Goal: Information Seeking & Learning: Compare options

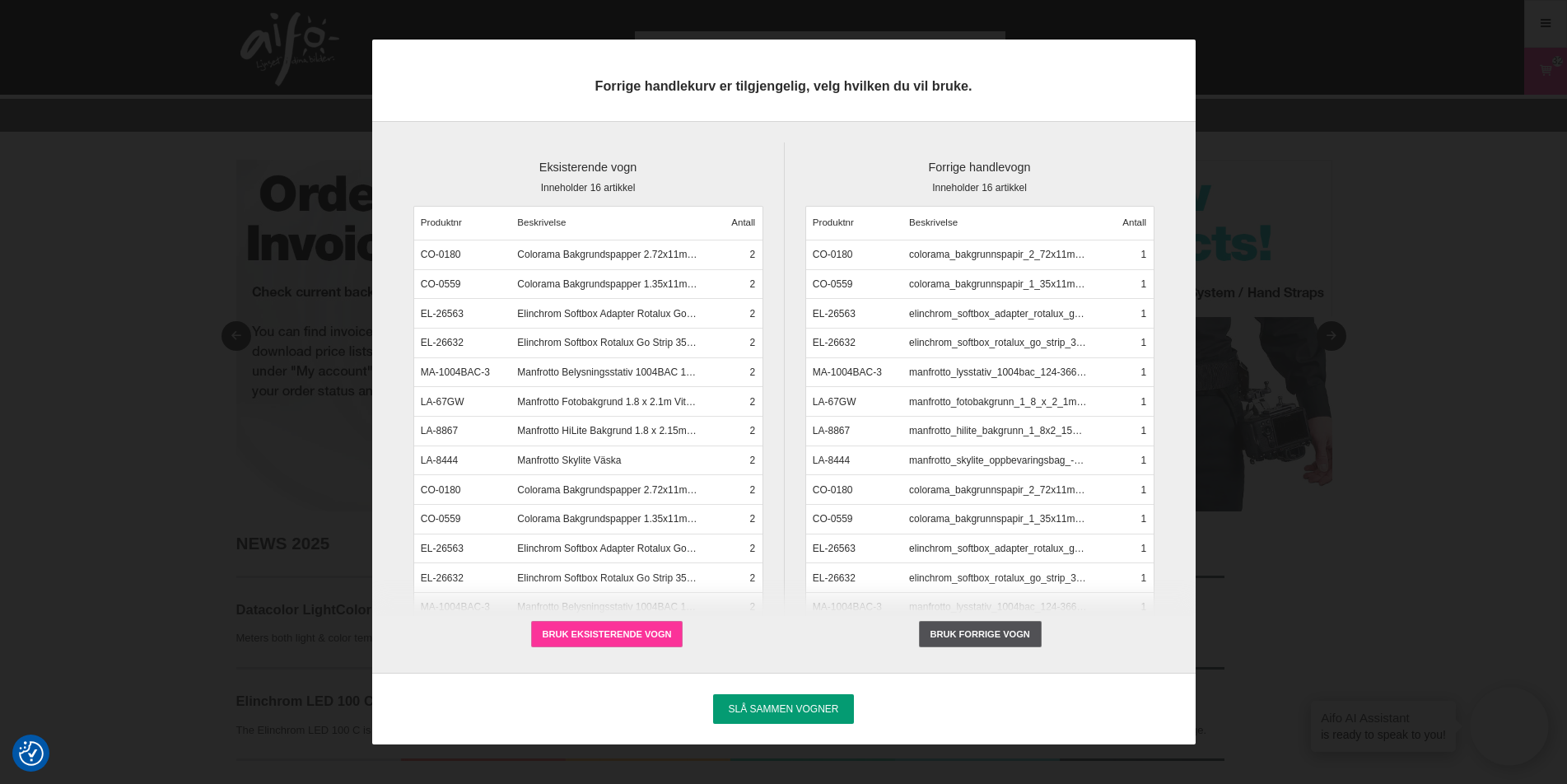
click at [604, 629] on label "Bruk eksisterende vogn" at bounding box center [607, 634] width 153 height 26
click at [0, 0] on input "Bruk eksisterende vogn" at bounding box center [0, 0] width 0 height 0
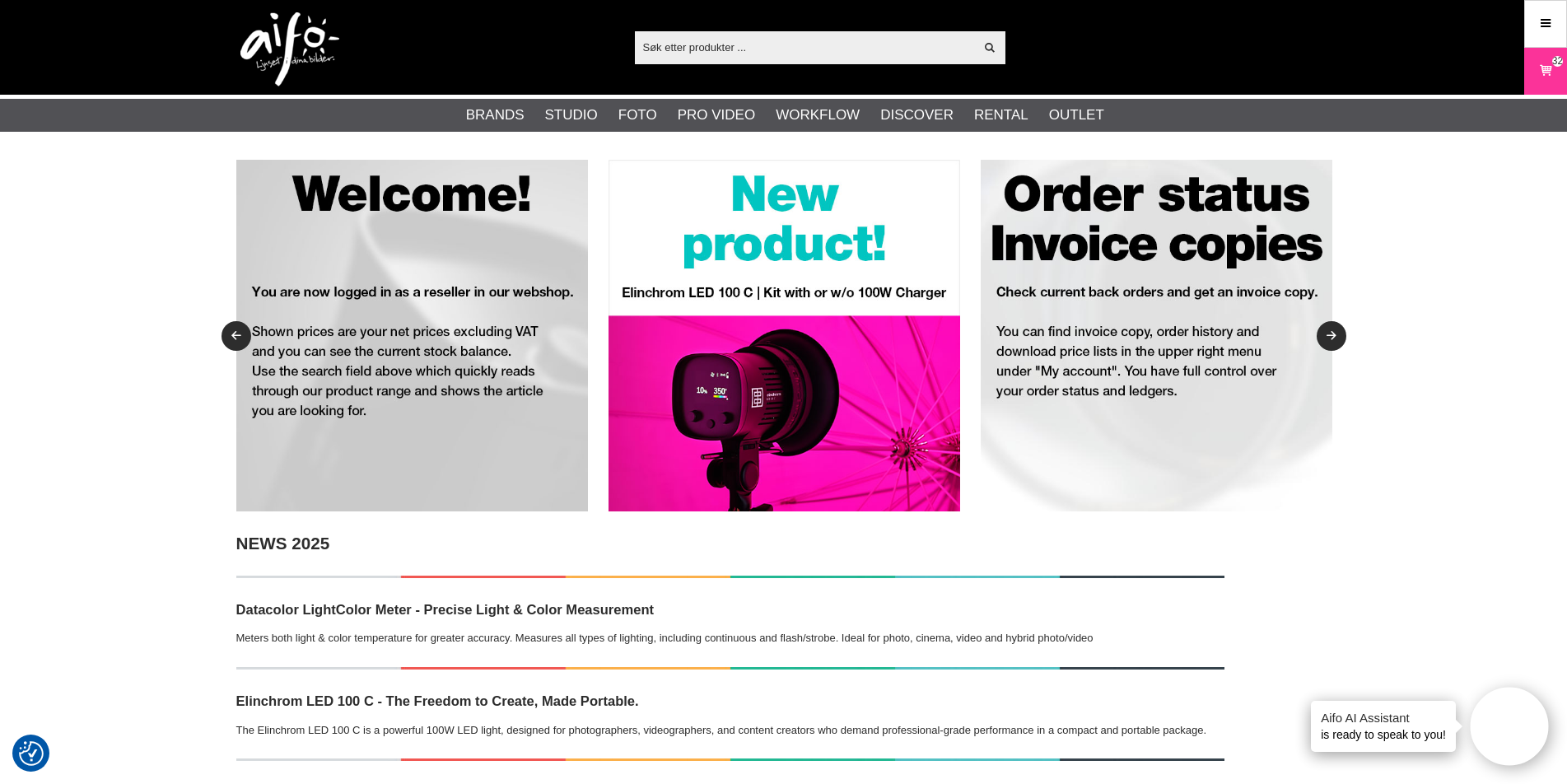
click at [745, 50] on input "text" at bounding box center [805, 47] width 340 height 25
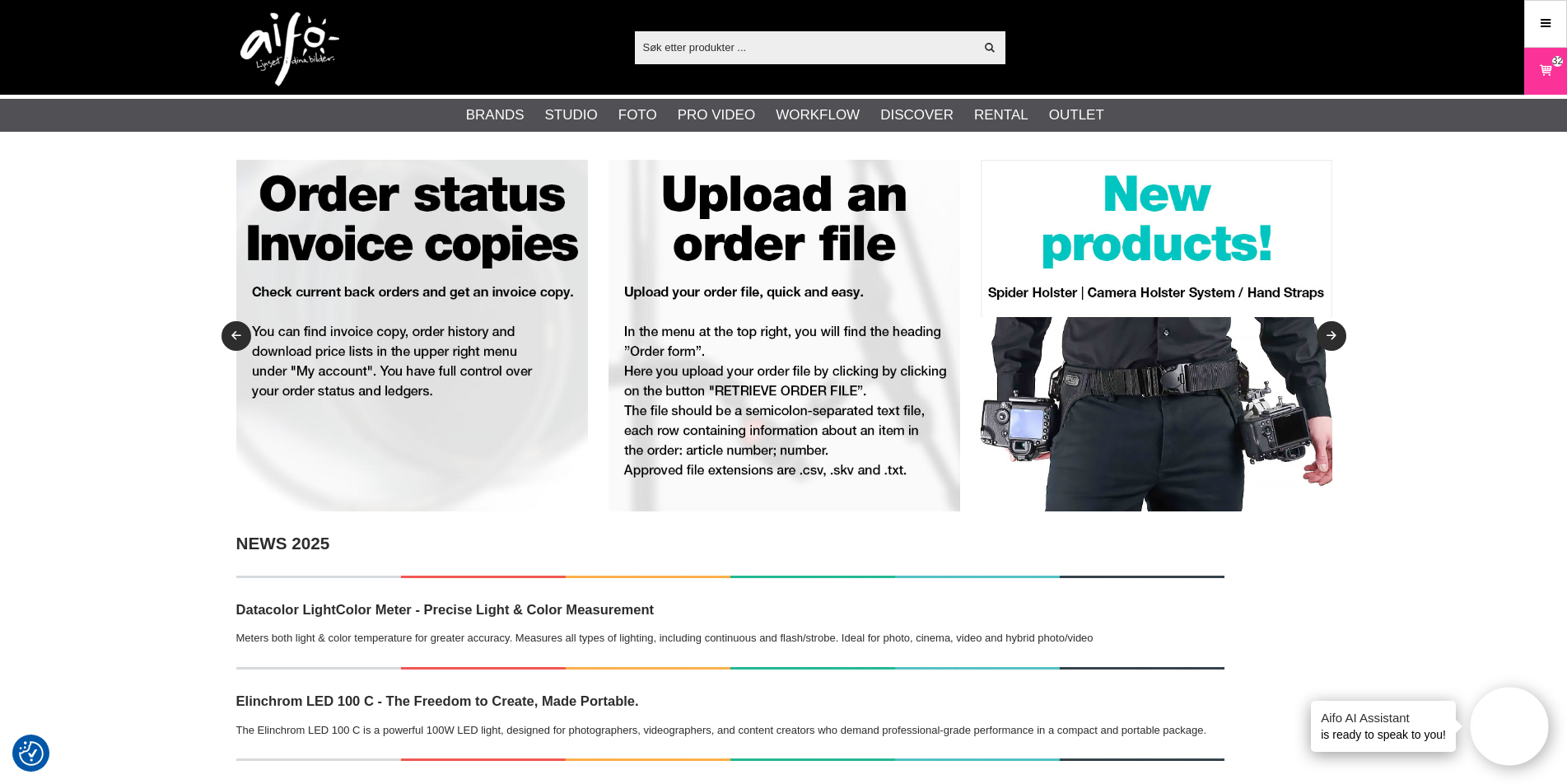
click at [775, 44] on input "text" at bounding box center [805, 47] width 340 height 25
paste input "32.130.00"
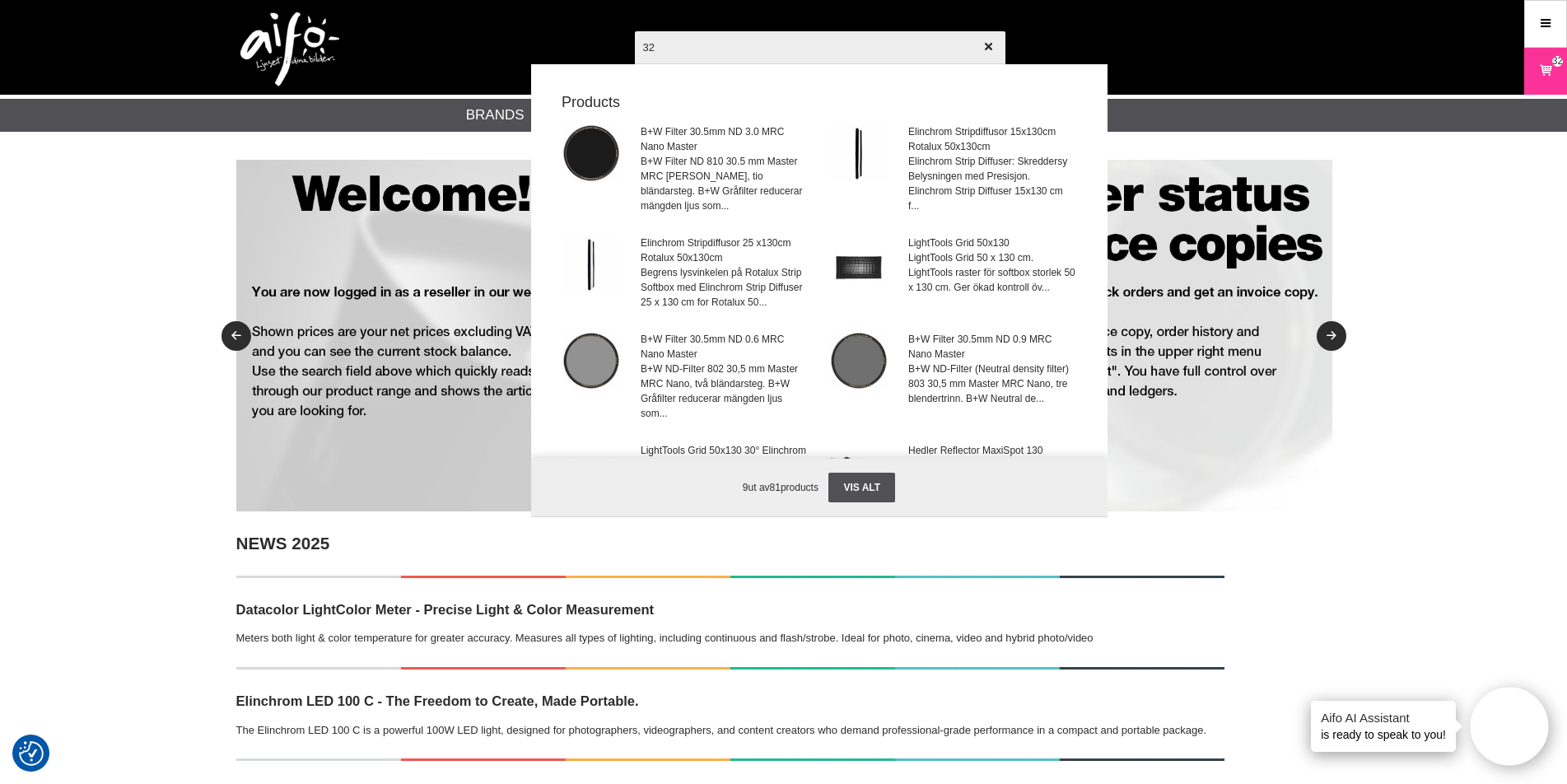
type input "3"
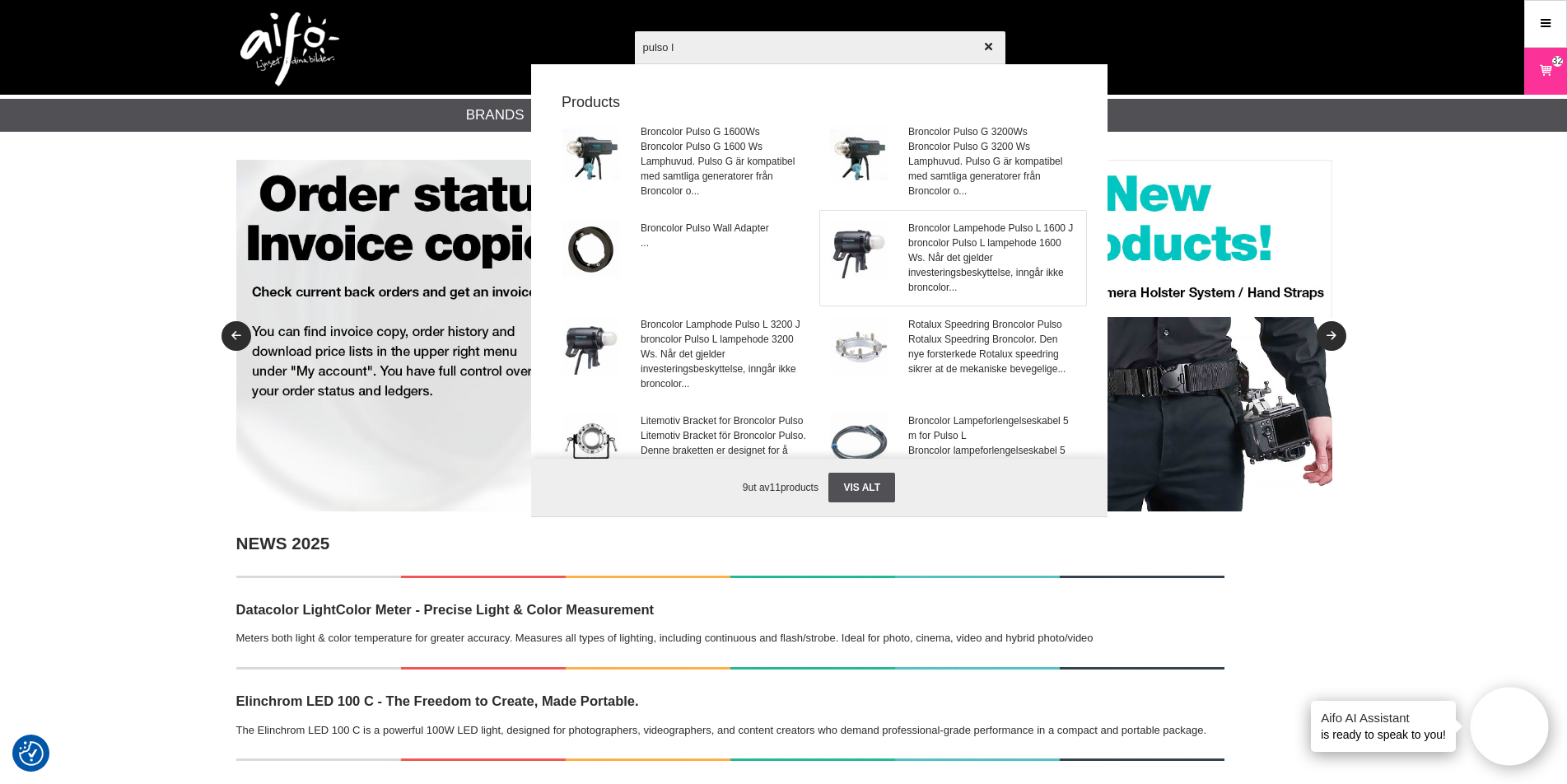
type input "pulso l"
click at [958, 258] on span "broncolor Pulso L lampehode 1600 Ws. Når det gjelder investeringsbeskyttelse, i…" at bounding box center [992, 265] width 167 height 59
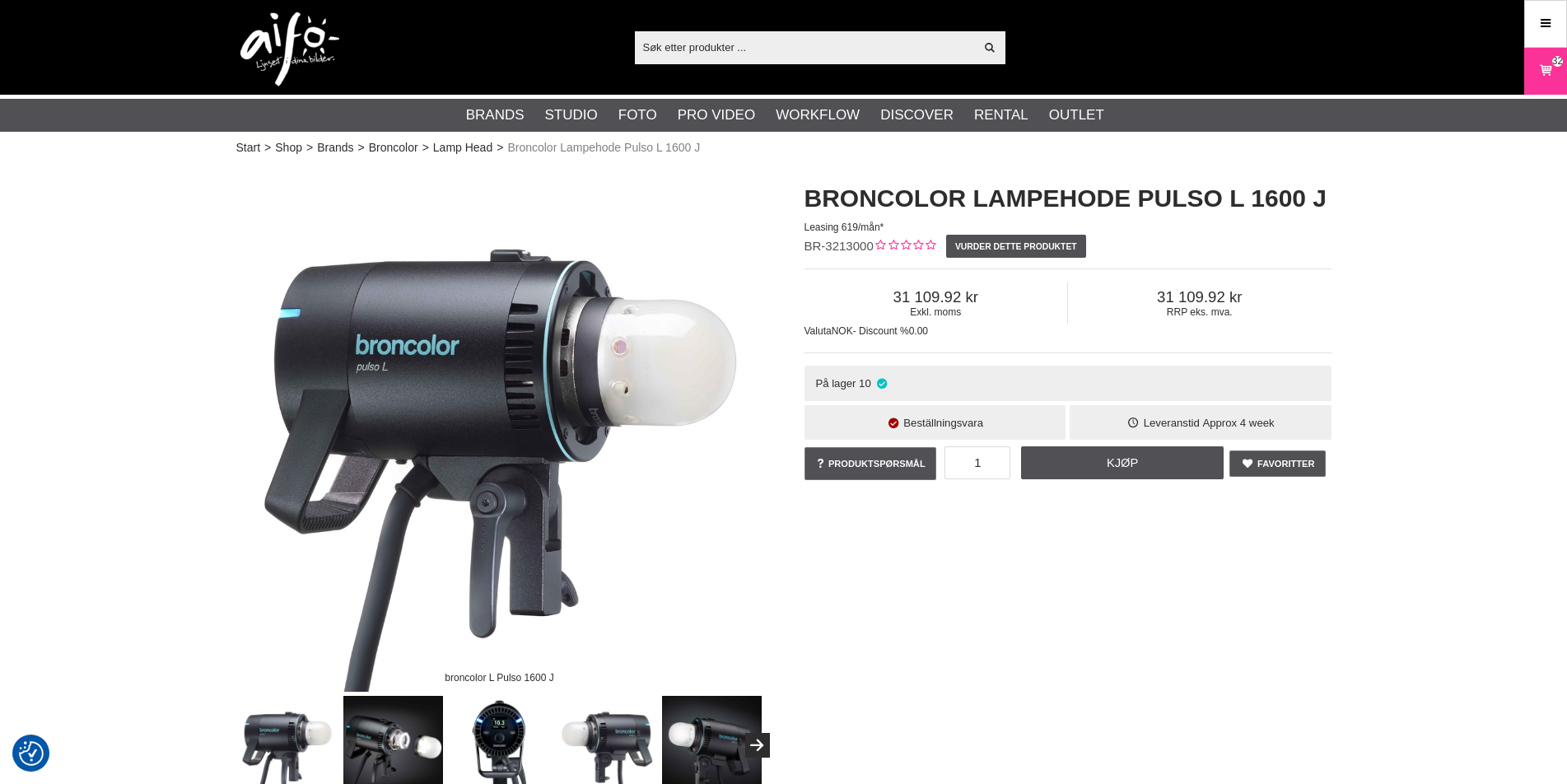
checkbox input "true"
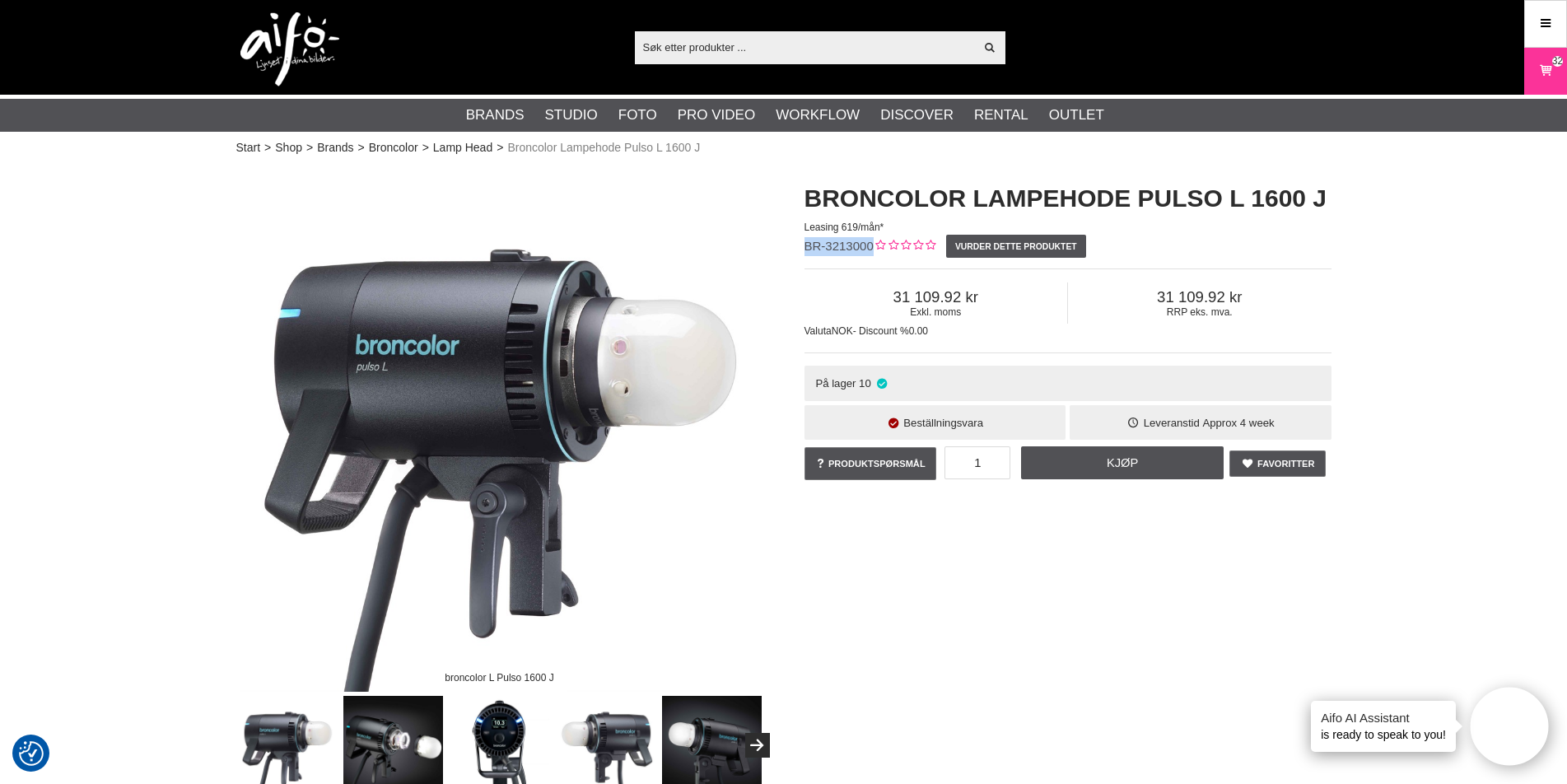
drag, startPoint x: 806, startPoint y: 245, endPoint x: 870, endPoint y: 243, distance: 64.0
click at [870, 243] on span "BR-3213000" at bounding box center [840, 245] width 69 height 14
copy span "BR-3213000"
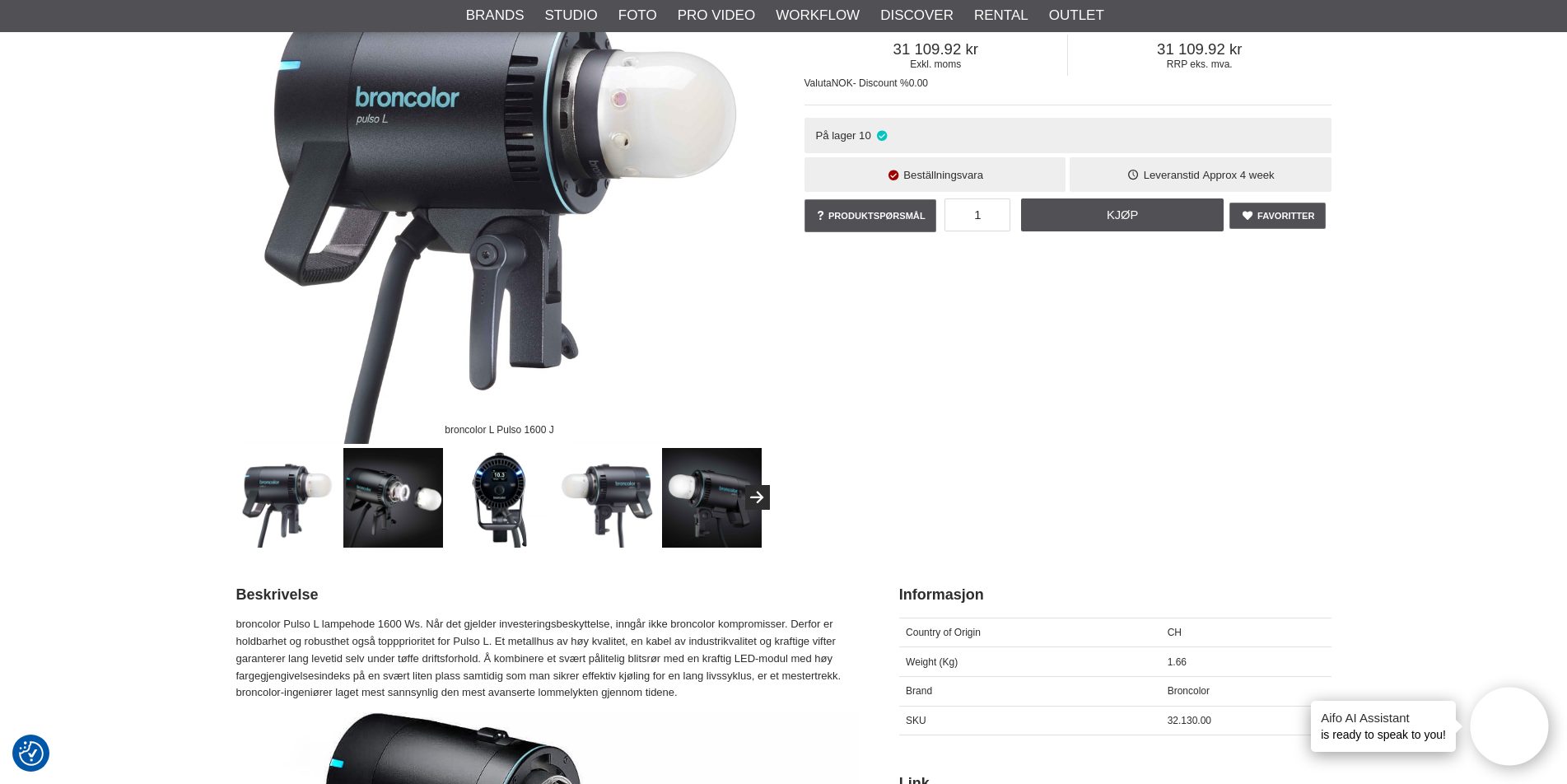
scroll to position [247, 0]
click at [986, 381] on div "broncolor L Pulso 1600 J Broncolor Lampehode Pulso L 1600 J Leasing 619/mån* BR…" at bounding box center [784, 233] width 1137 height 631
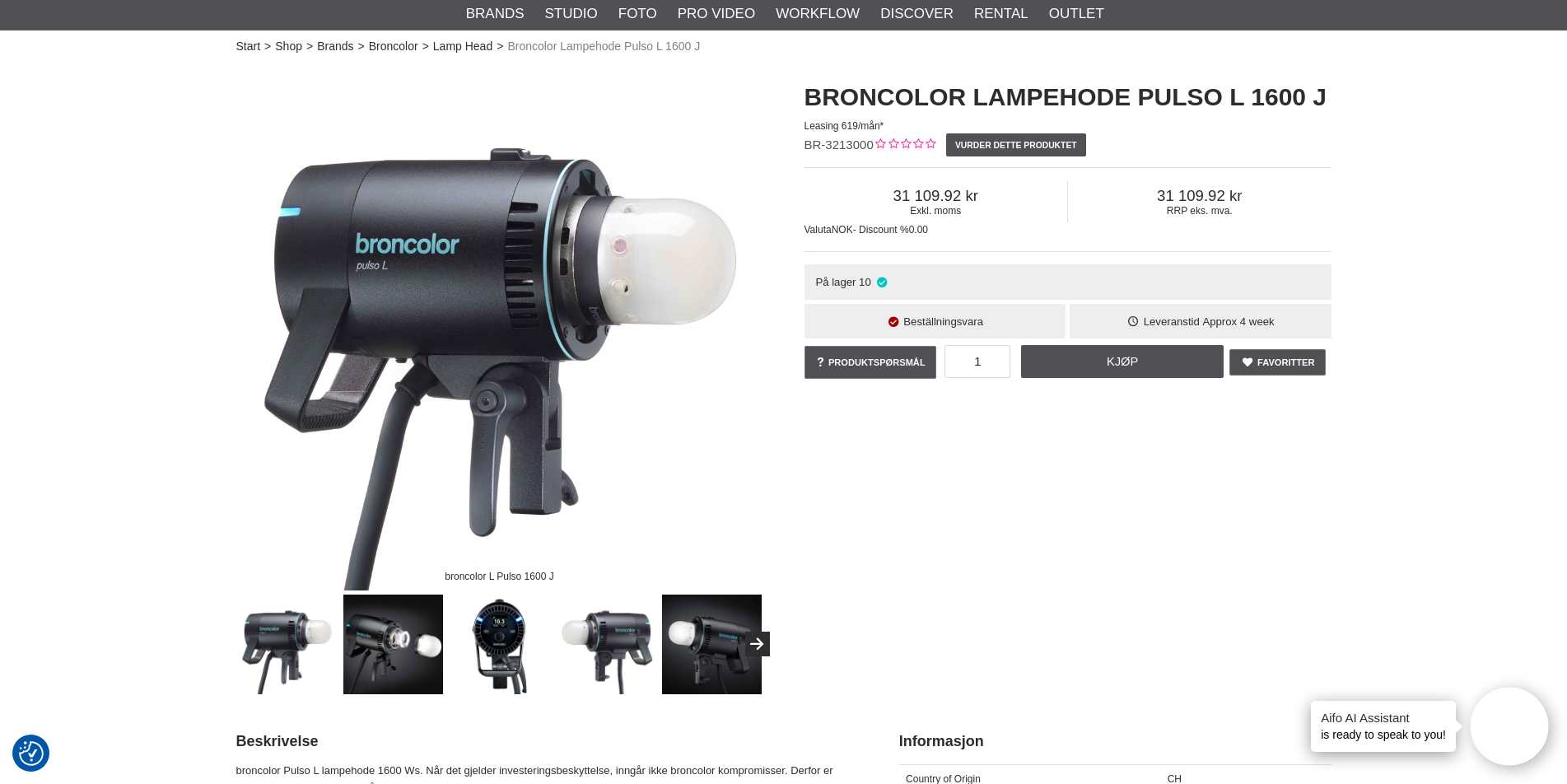
scroll to position [0, 0]
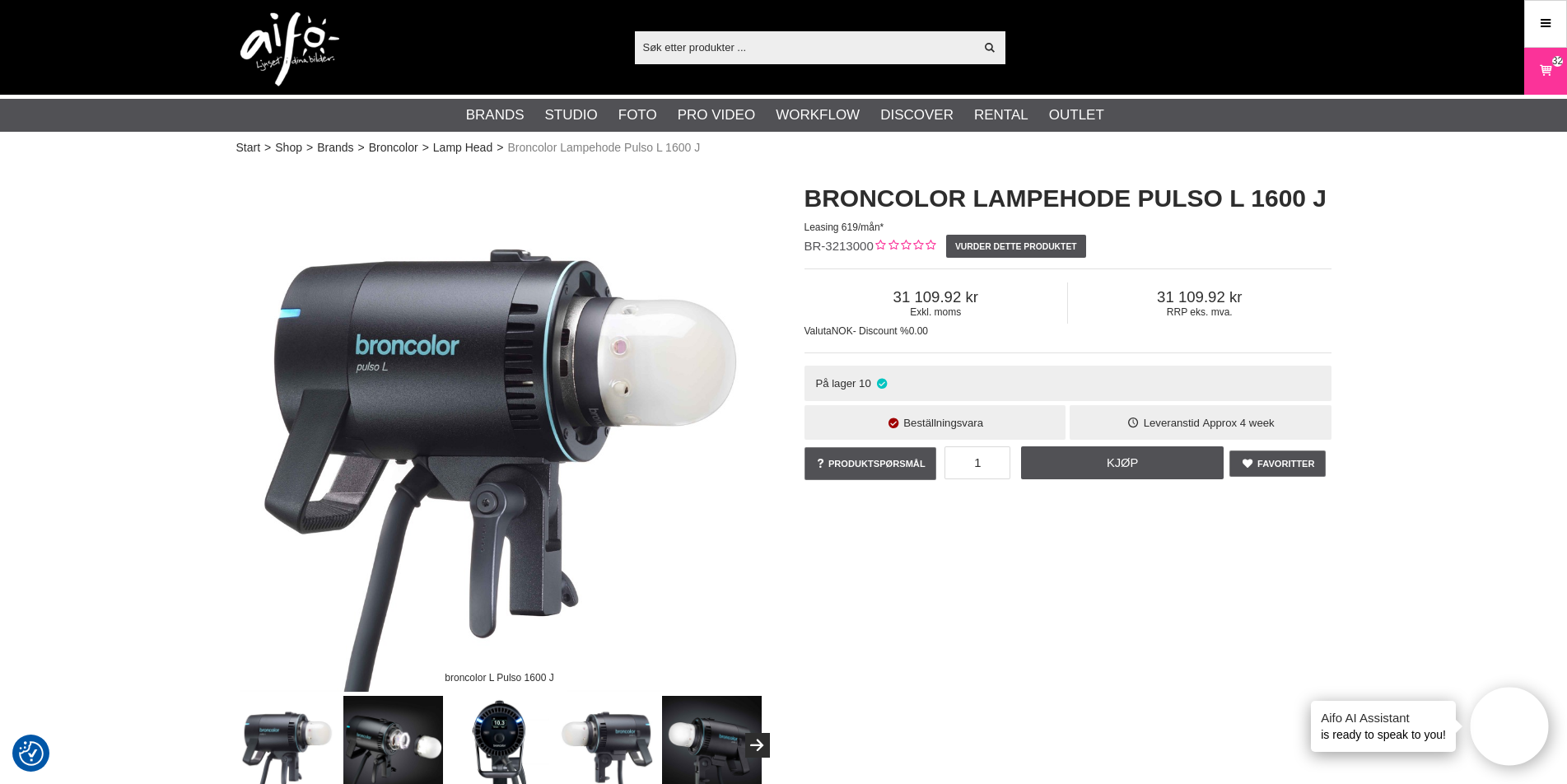
click at [775, 43] on input "text" at bounding box center [805, 47] width 340 height 25
paste input "Slide-in Power Supply"
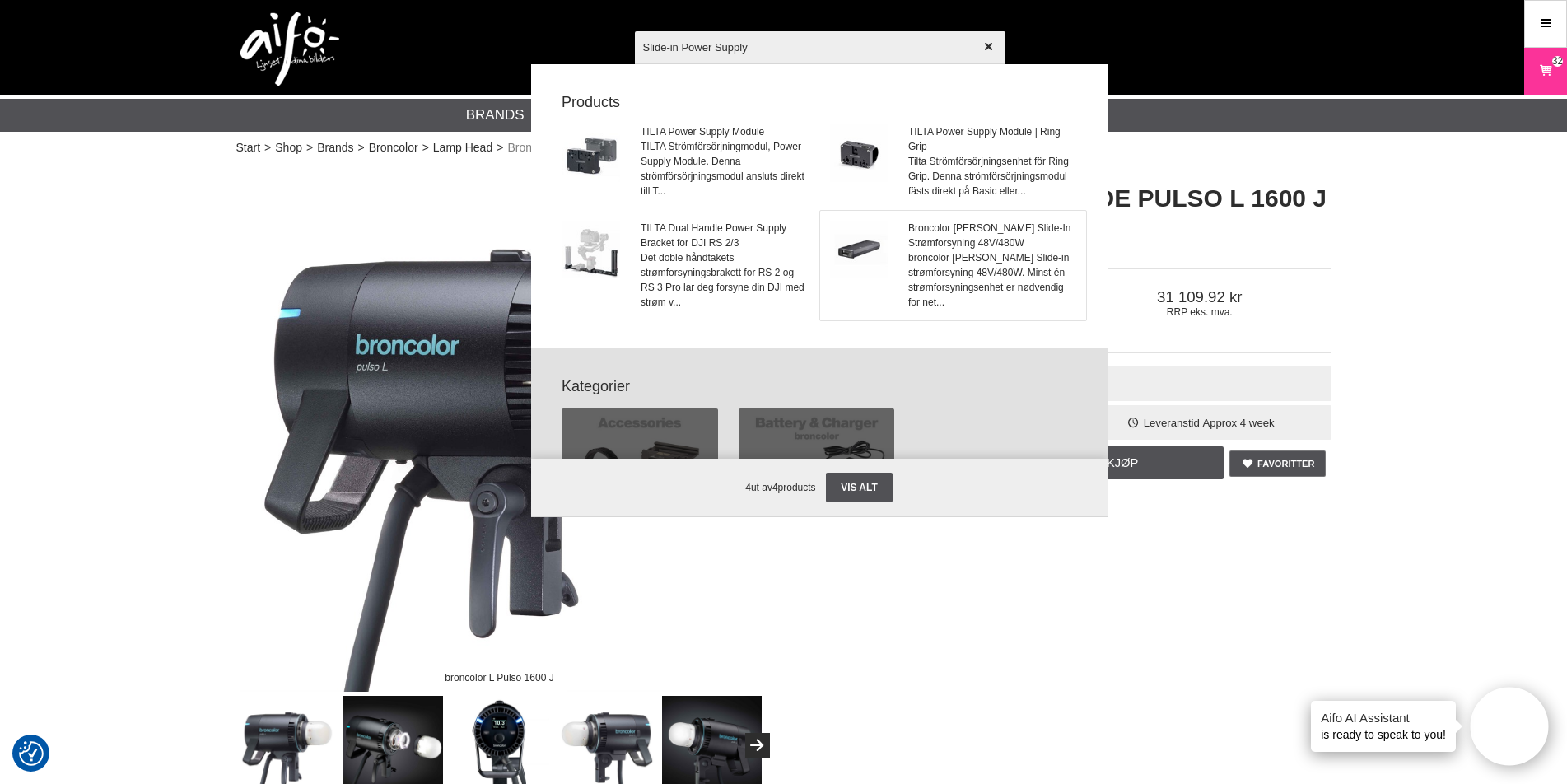
type input "Slide-in Power Supply"
click at [937, 239] on span "Broncolor Satos Slide-In Strømforsyning 48V/480W" at bounding box center [992, 235] width 167 height 30
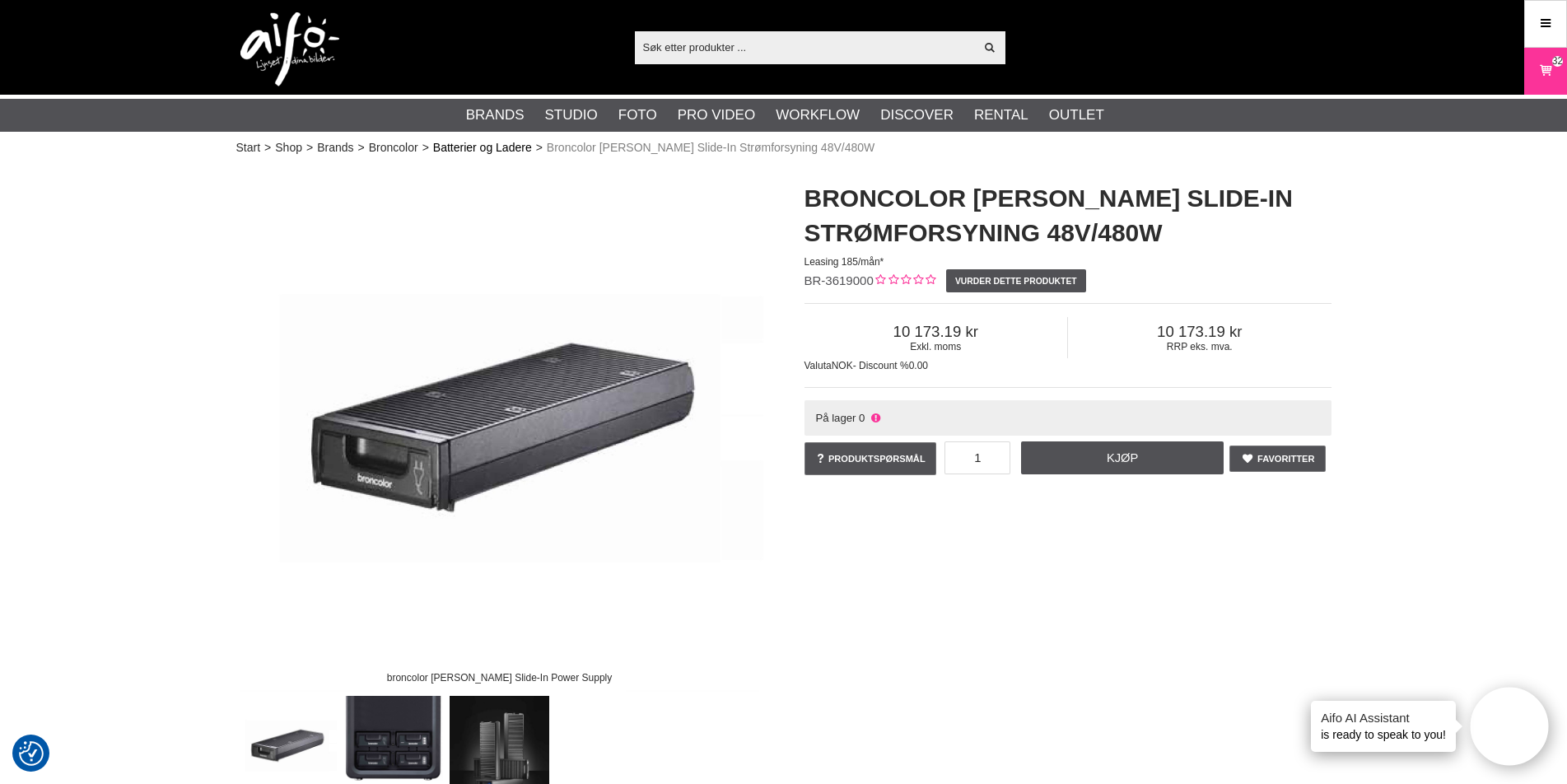
click at [480, 149] on link "Batterier og Ladere" at bounding box center [483, 148] width 99 height 17
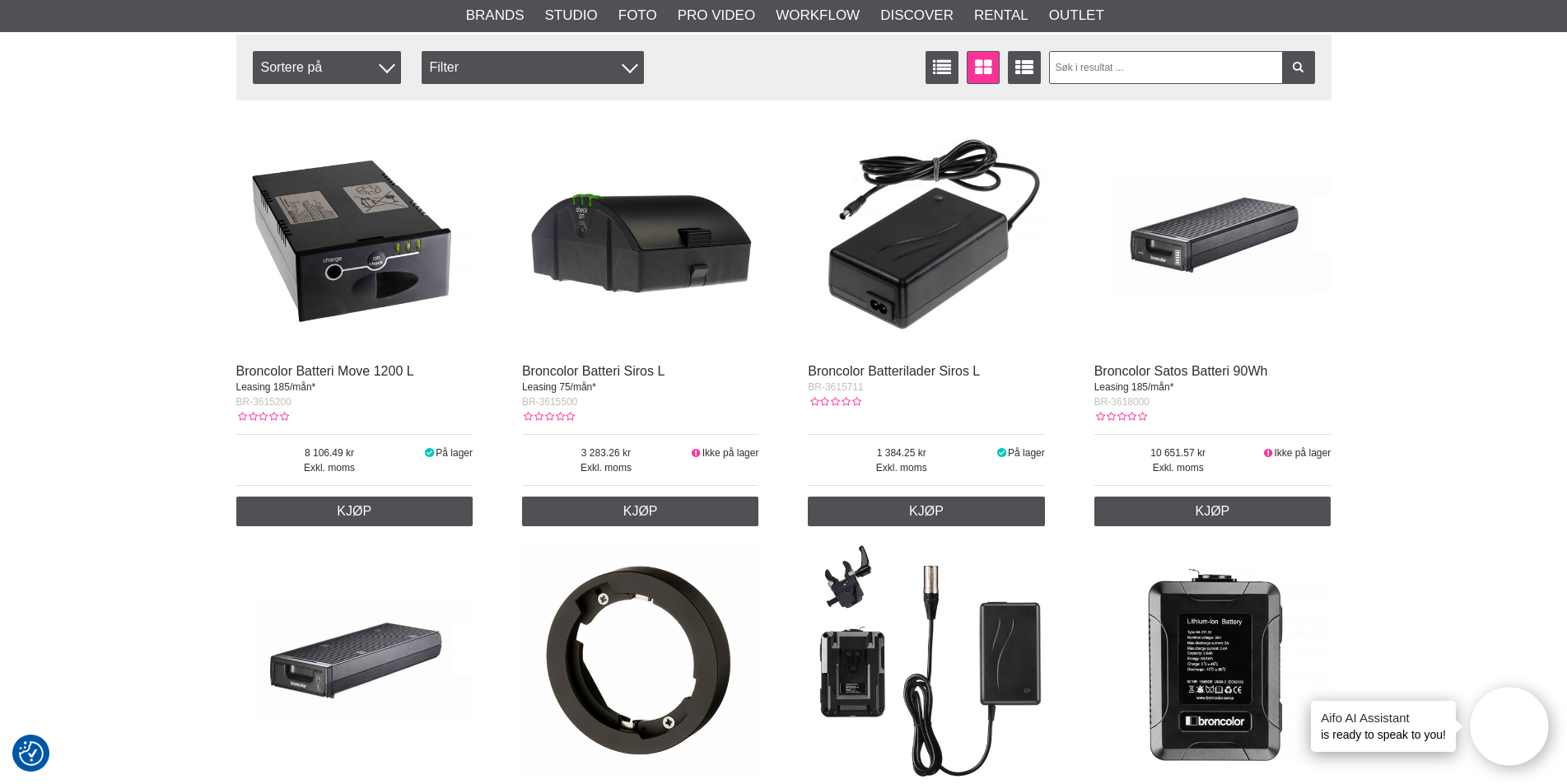
scroll to position [329, 0]
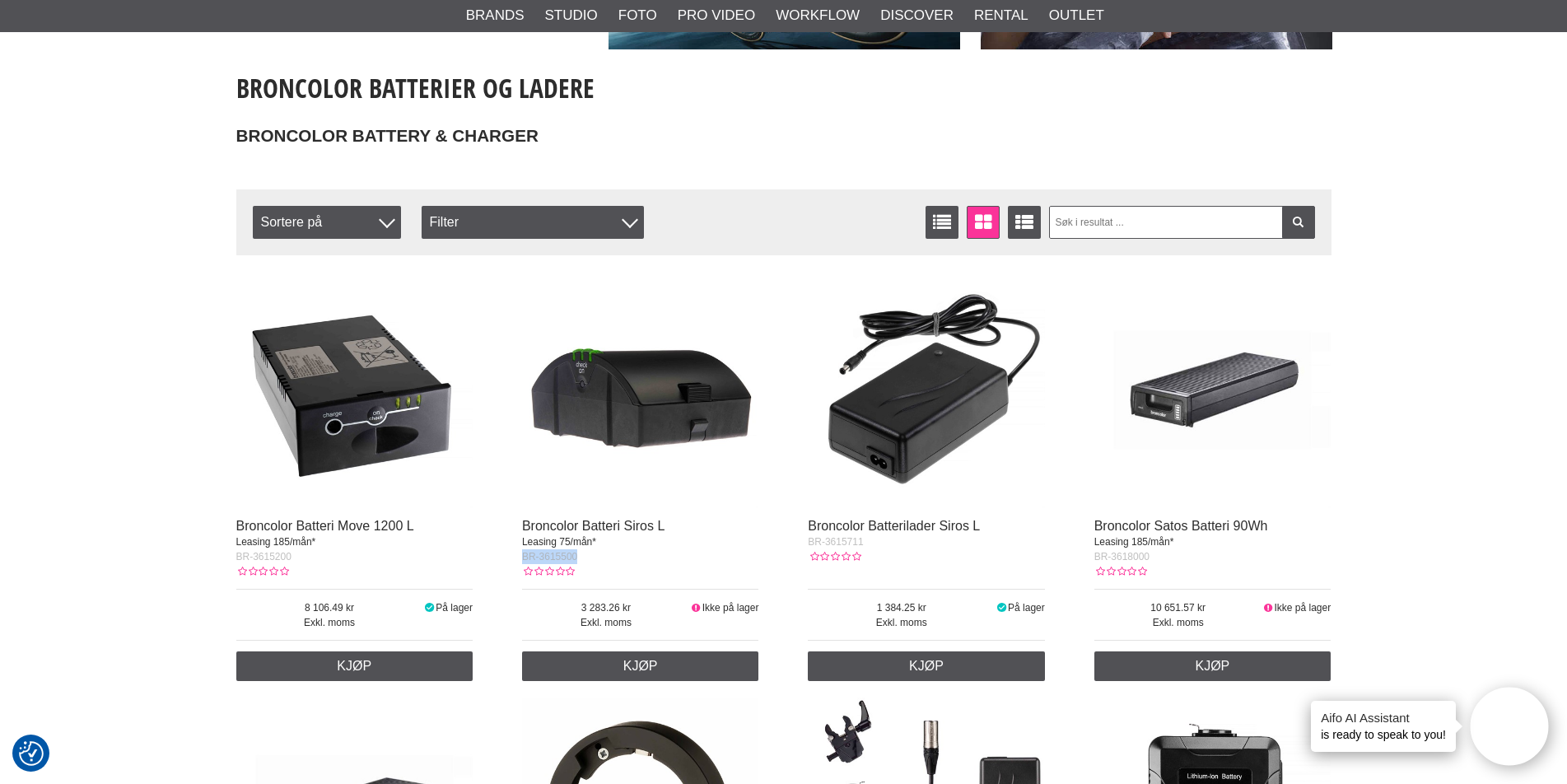
drag, startPoint x: 584, startPoint y: 554, endPoint x: 523, endPoint y: 559, distance: 61.2
click at [523, 559] on div "BR-3615500" at bounding box center [640, 556] width 237 height 15
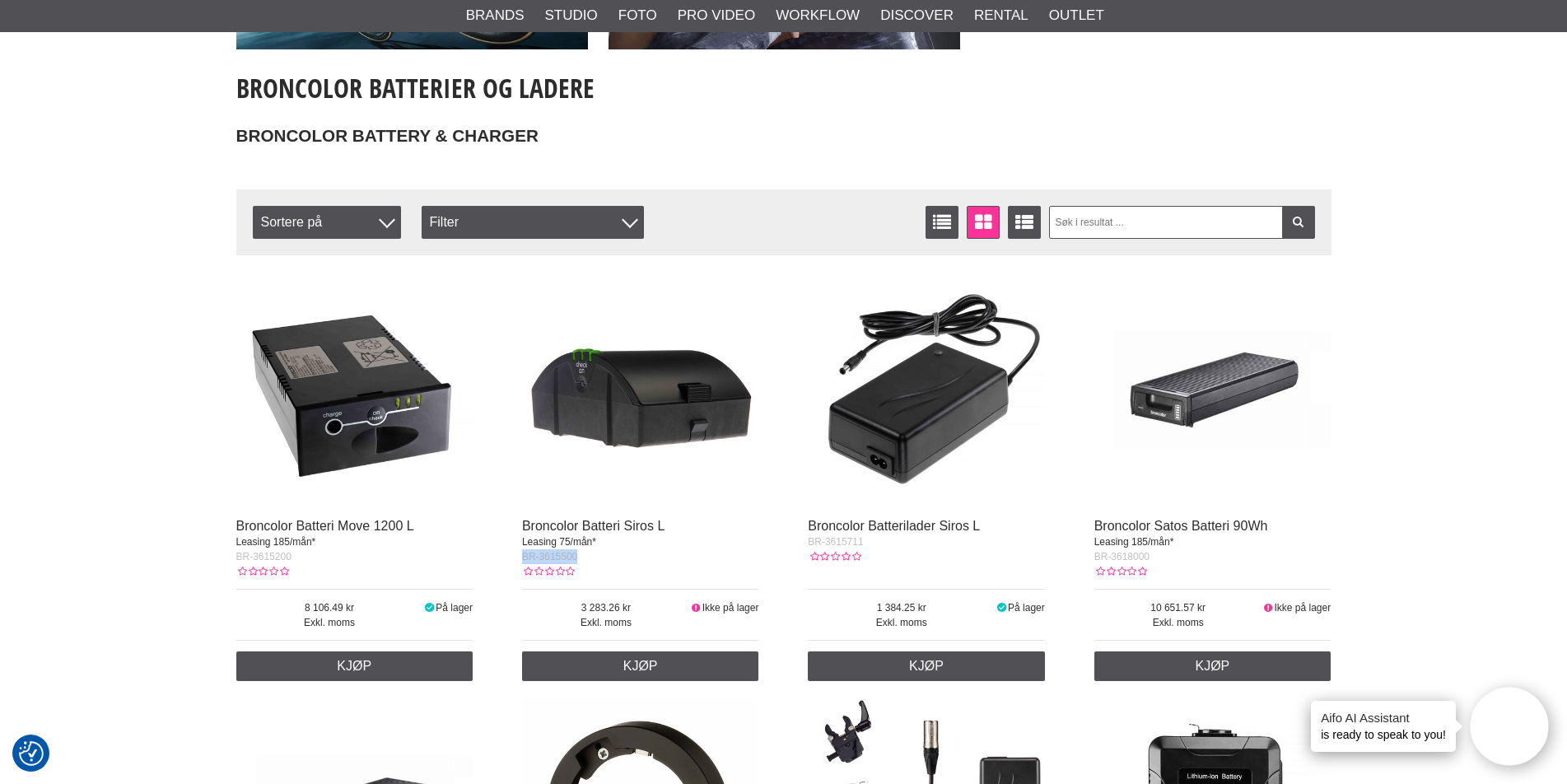
copy span "BR-3615500"
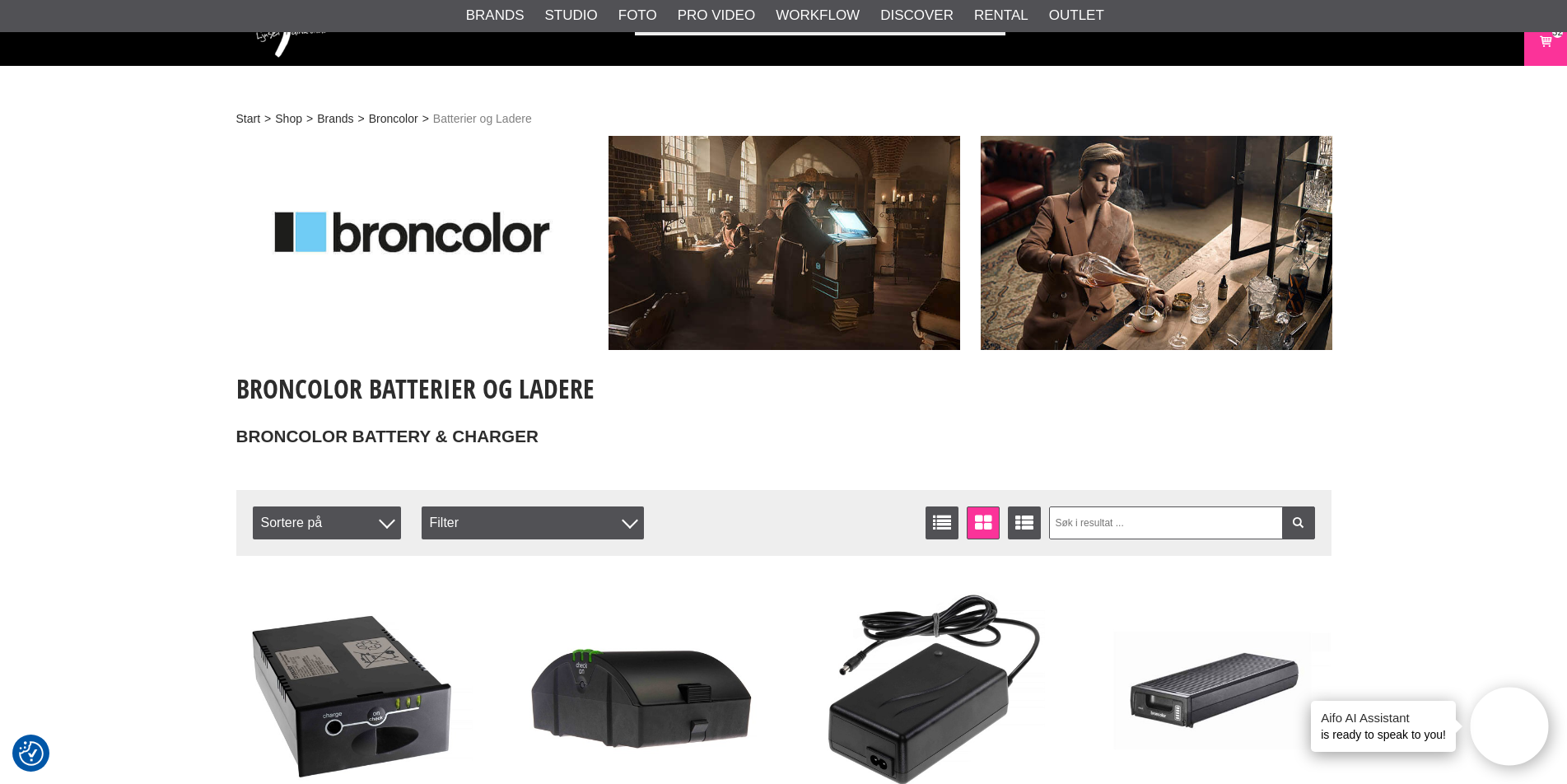
scroll to position [0, 0]
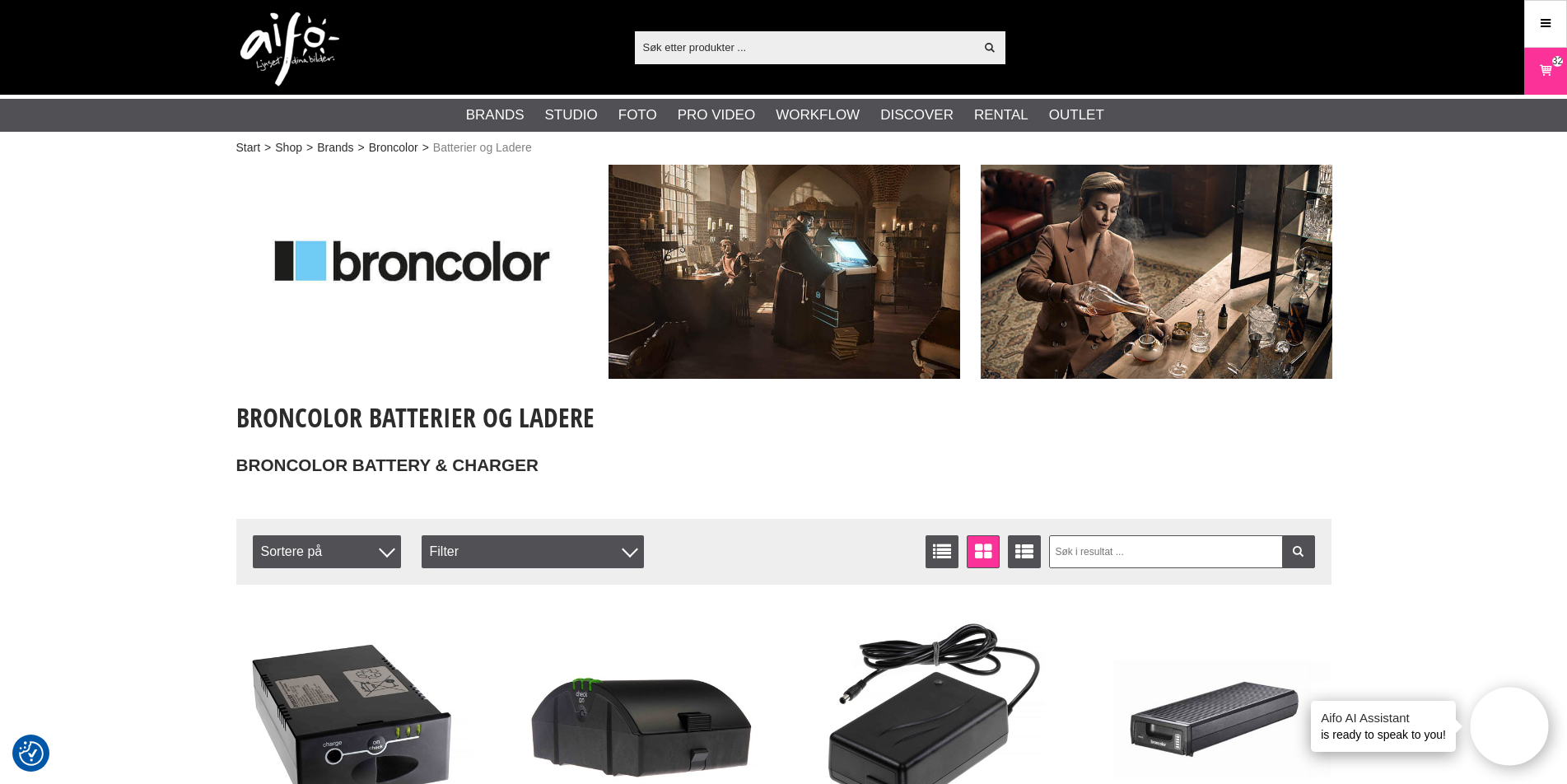
click at [676, 48] on input "text" at bounding box center [805, 47] width 340 height 25
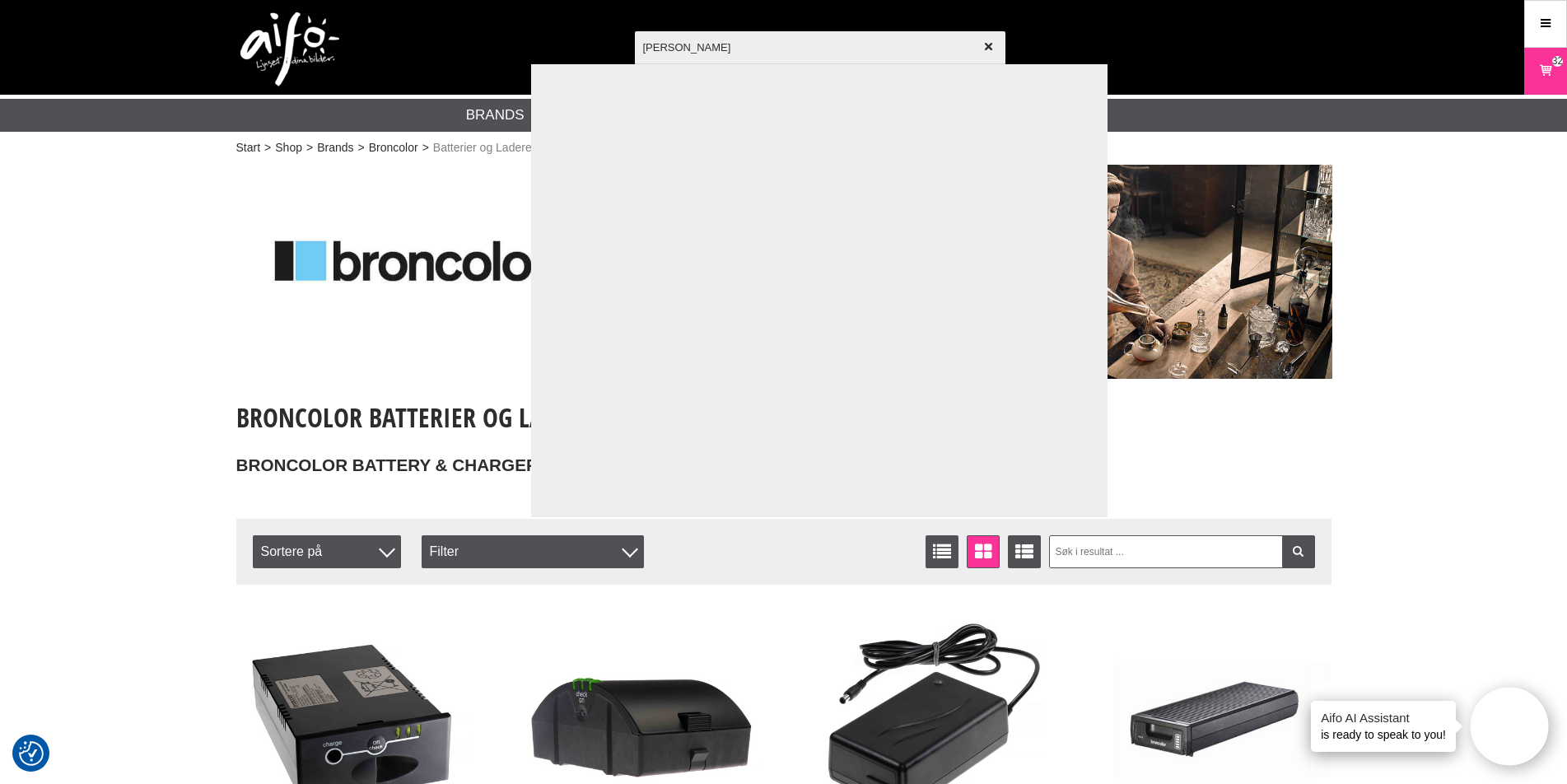
type input "satos"
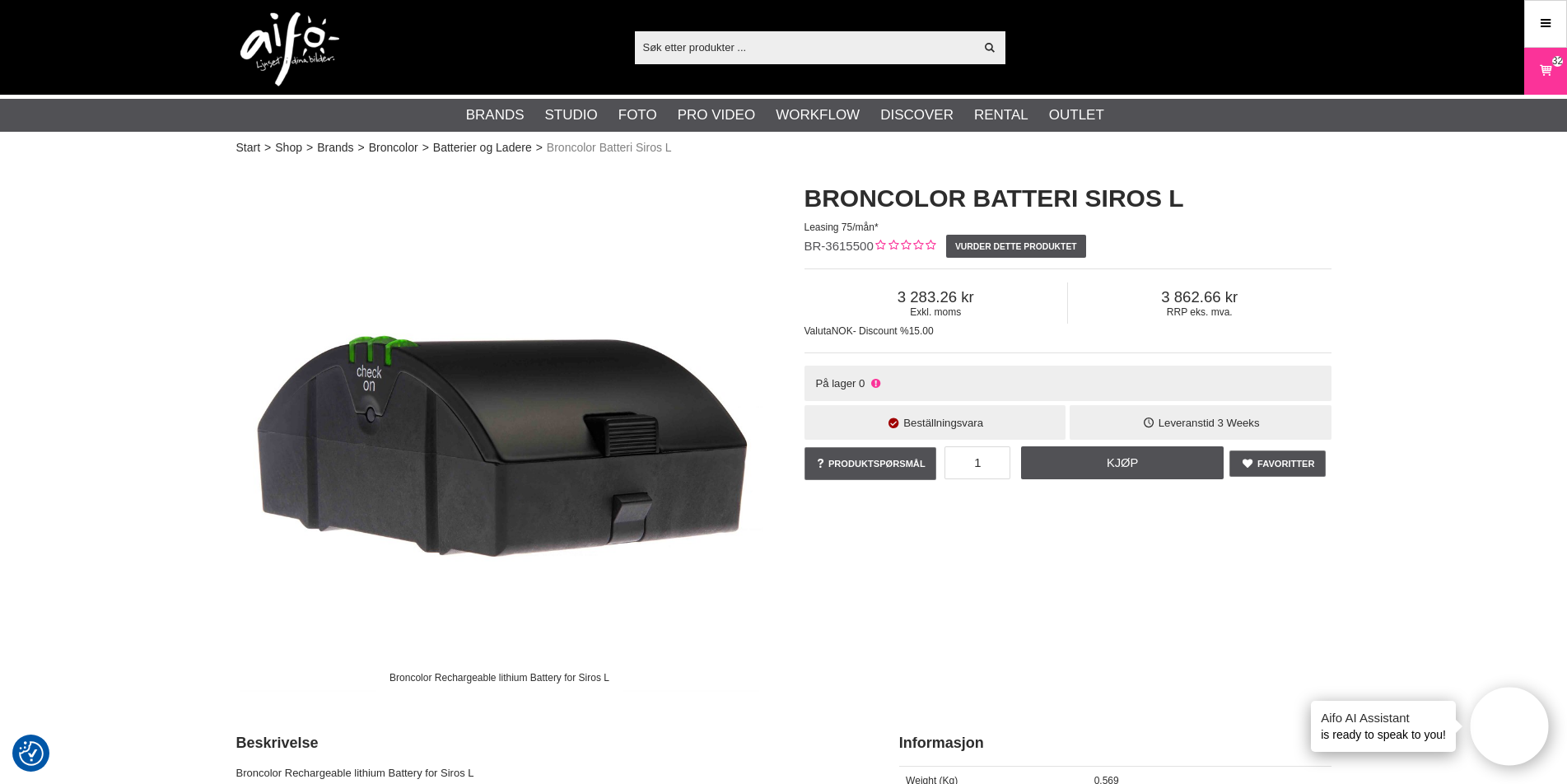
click at [787, 44] on input "text" at bounding box center [805, 47] width 340 height 25
paste input "Picolite Accessory Kit"
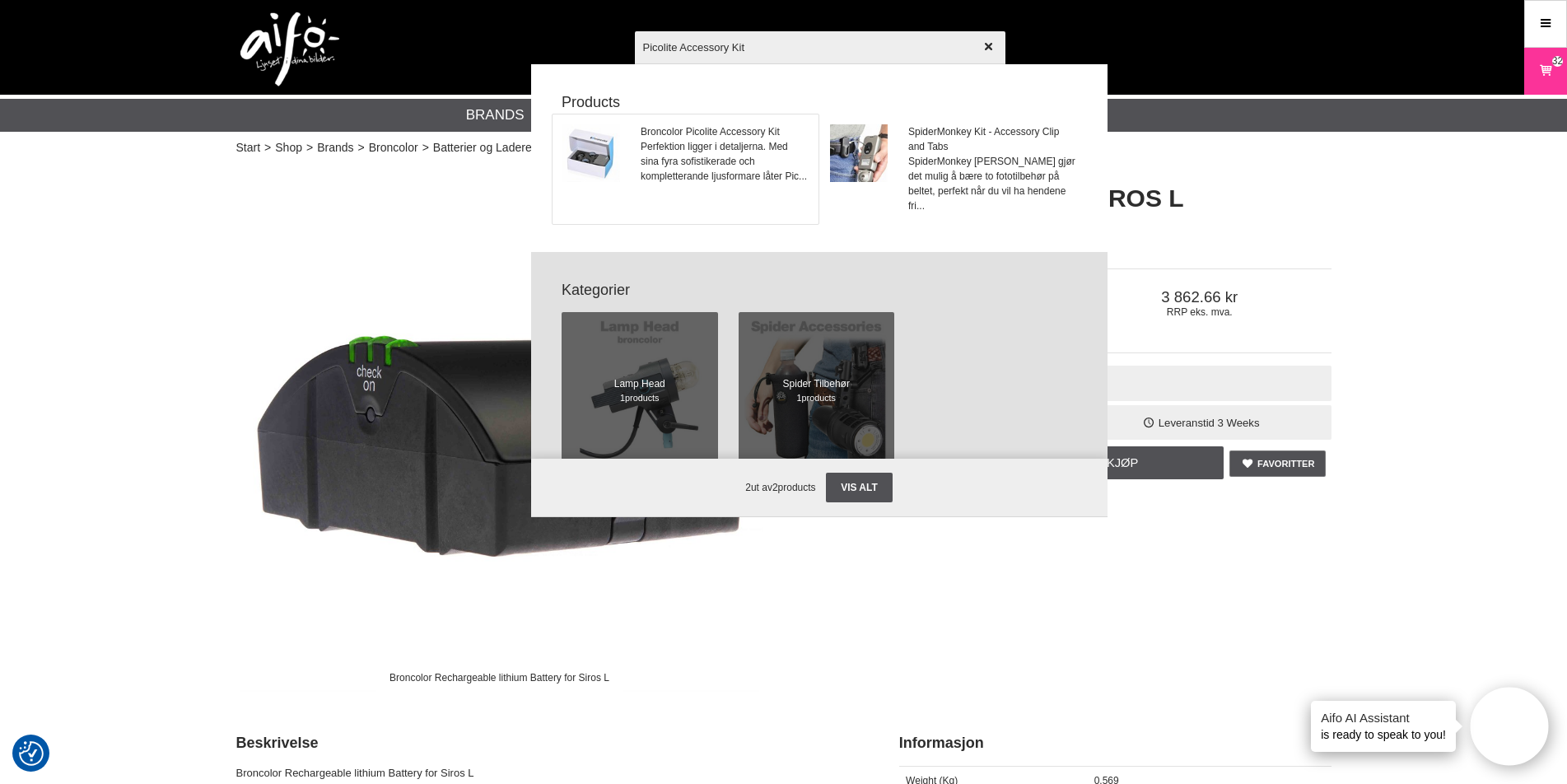
type input "Picolite Accessory Kit"
click at [754, 130] on span "Broncolor Picolite Accessory Kit" at bounding box center [724, 132] width 167 height 15
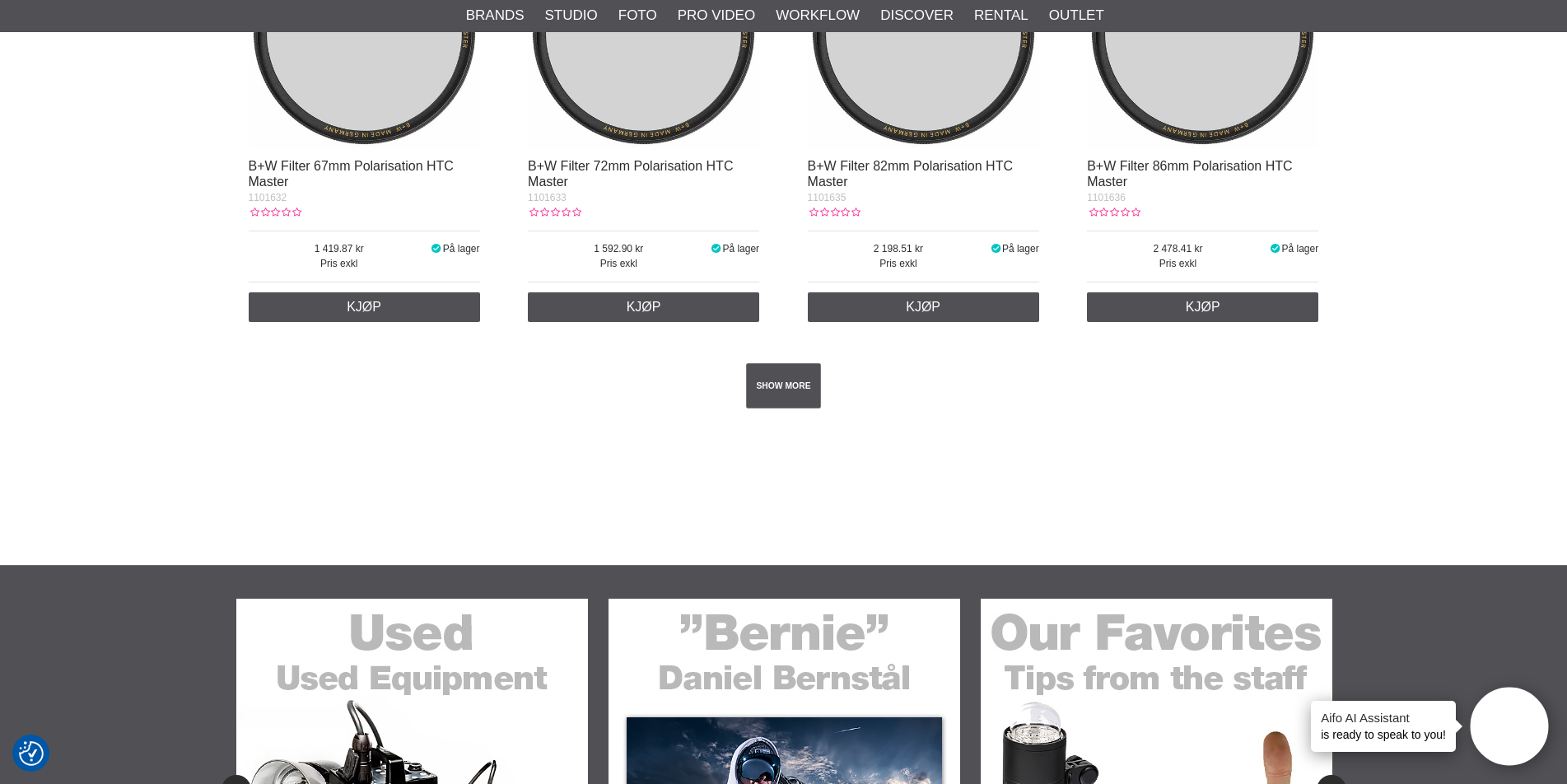
scroll to position [2964, 0]
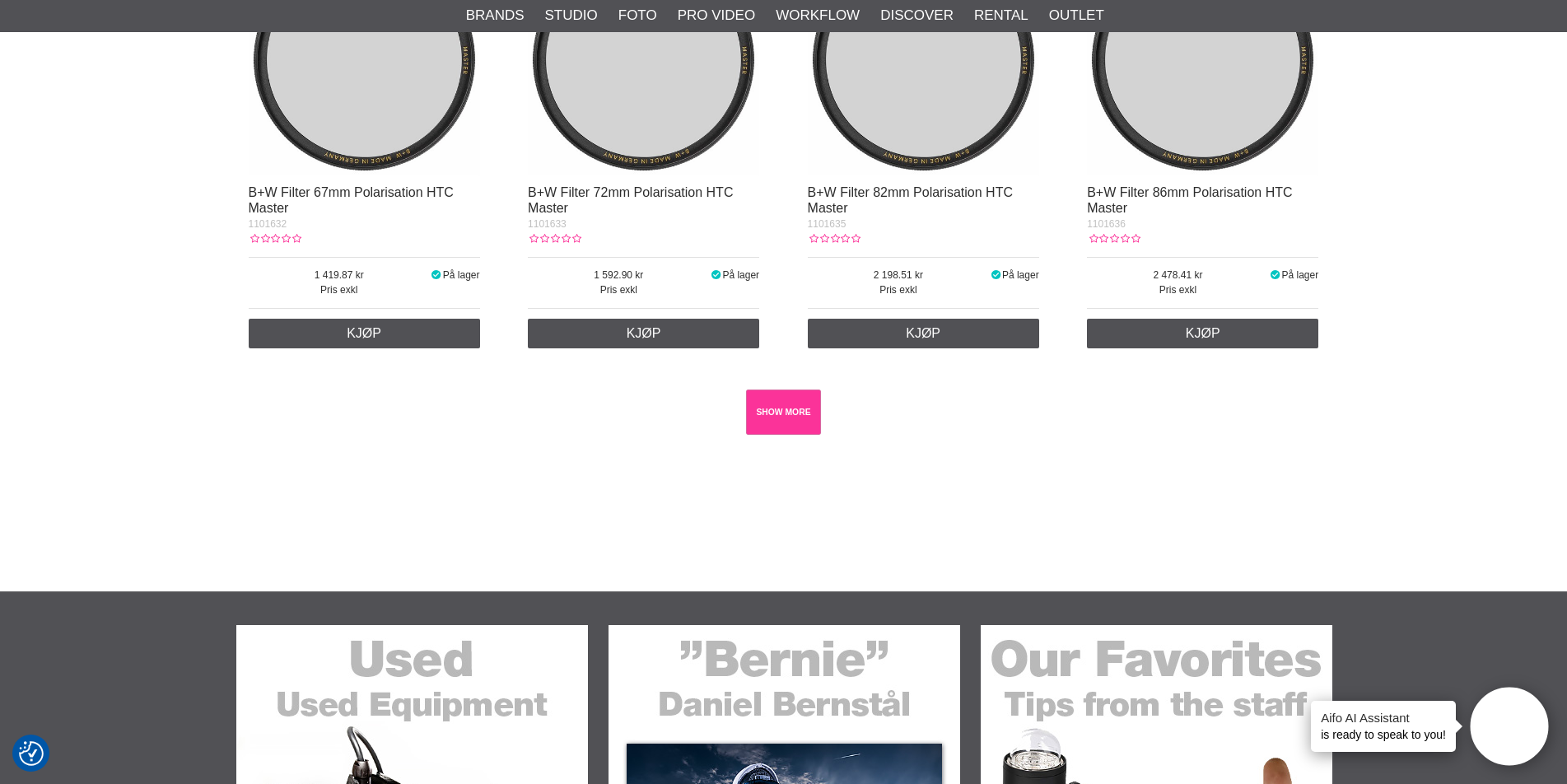
click at [785, 415] on link "SHOW MORE" at bounding box center [784, 412] width 75 height 45
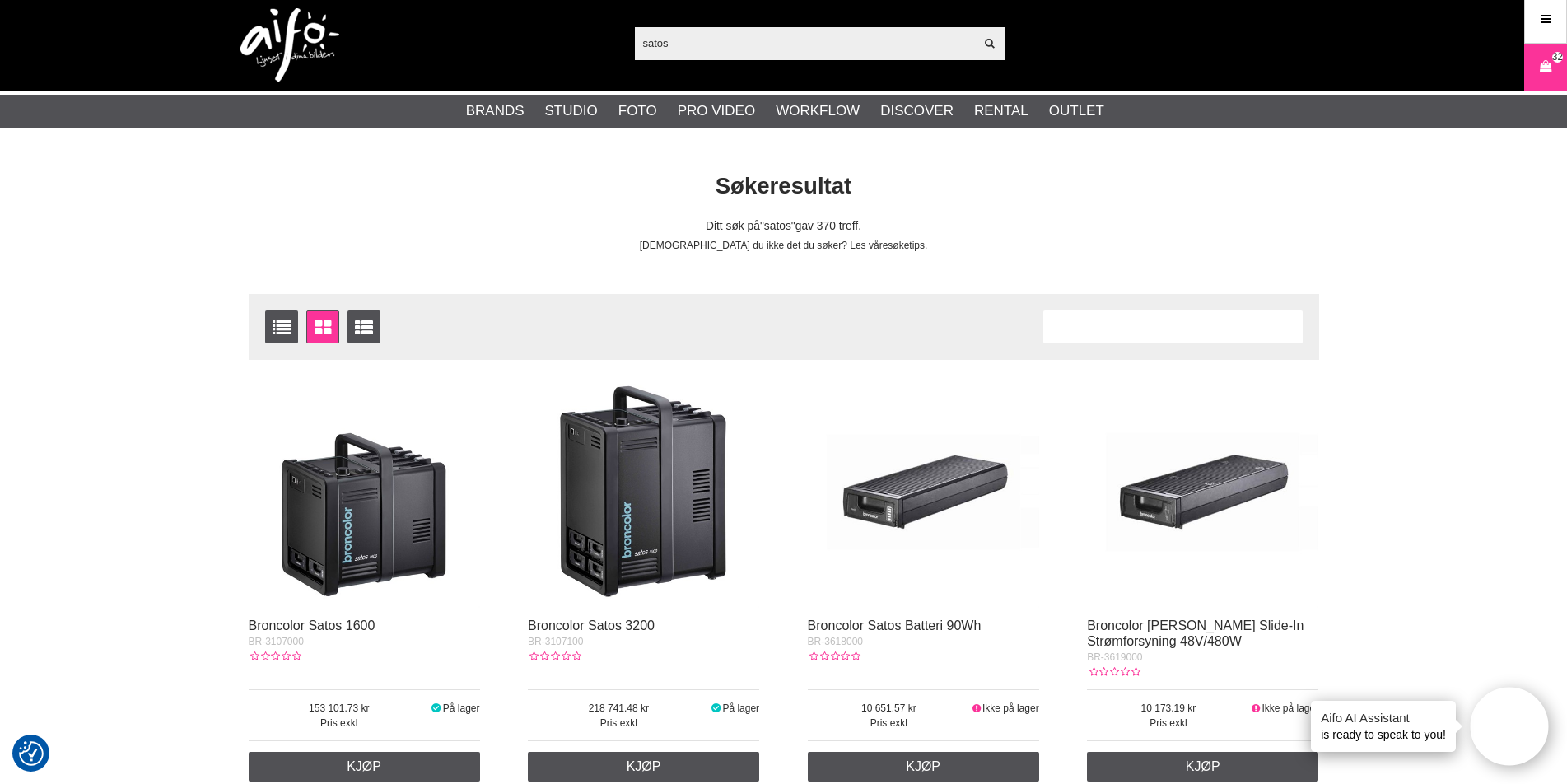
scroll to position [0, 0]
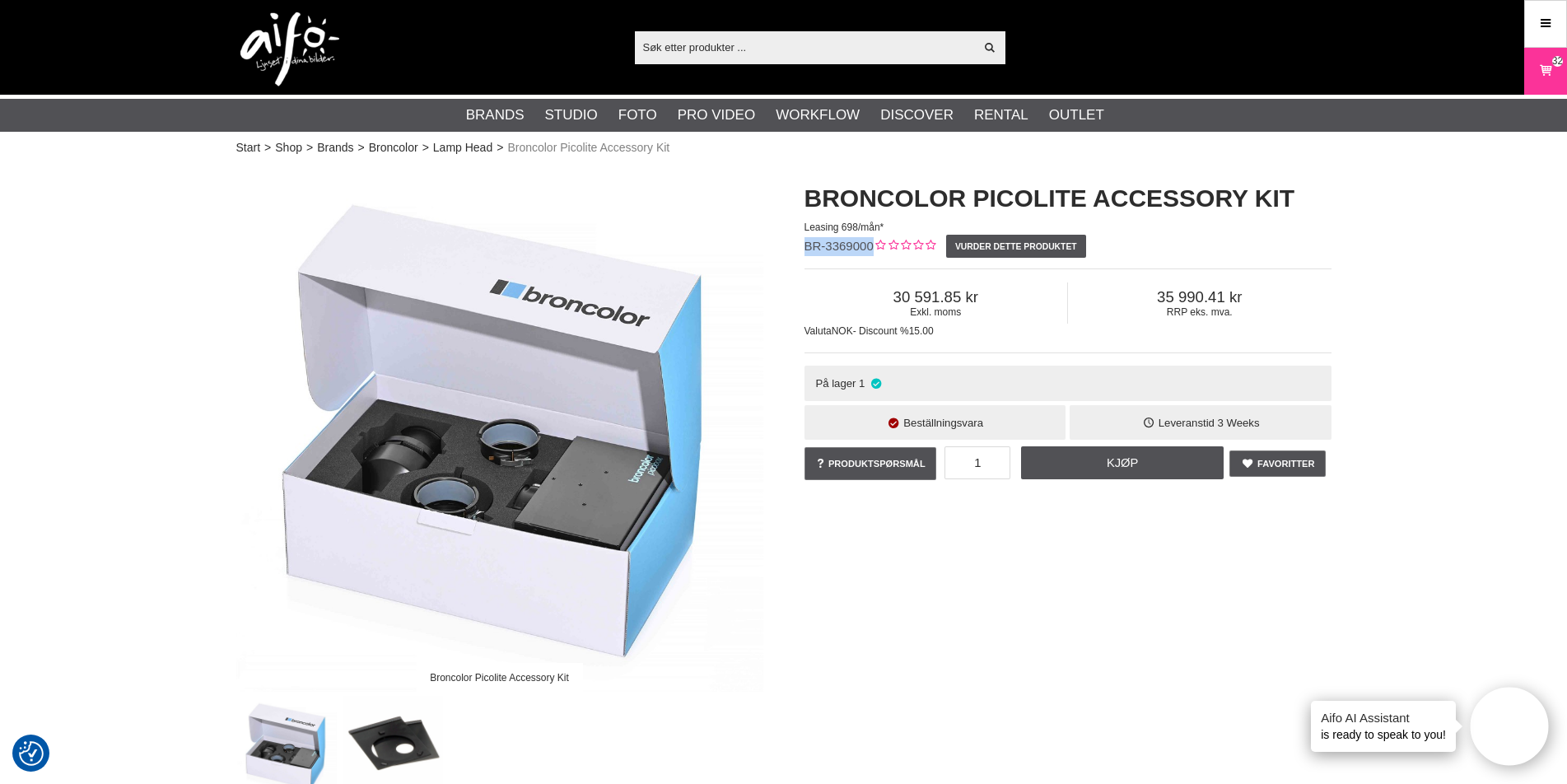
drag, startPoint x: 805, startPoint y: 246, endPoint x: 872, endPoint y: 244, distance: 67.0
click at [872, 244] on span "BR-3369000" at bounding box center [840, 245] width 69 height 14
copy span "BR-3369000"
click at [753, 40] on input "text" at bounding box center [805, 47] width 340 height 25
paste input "Broncolor Scoro 1600 E WiFi / RFS 2"
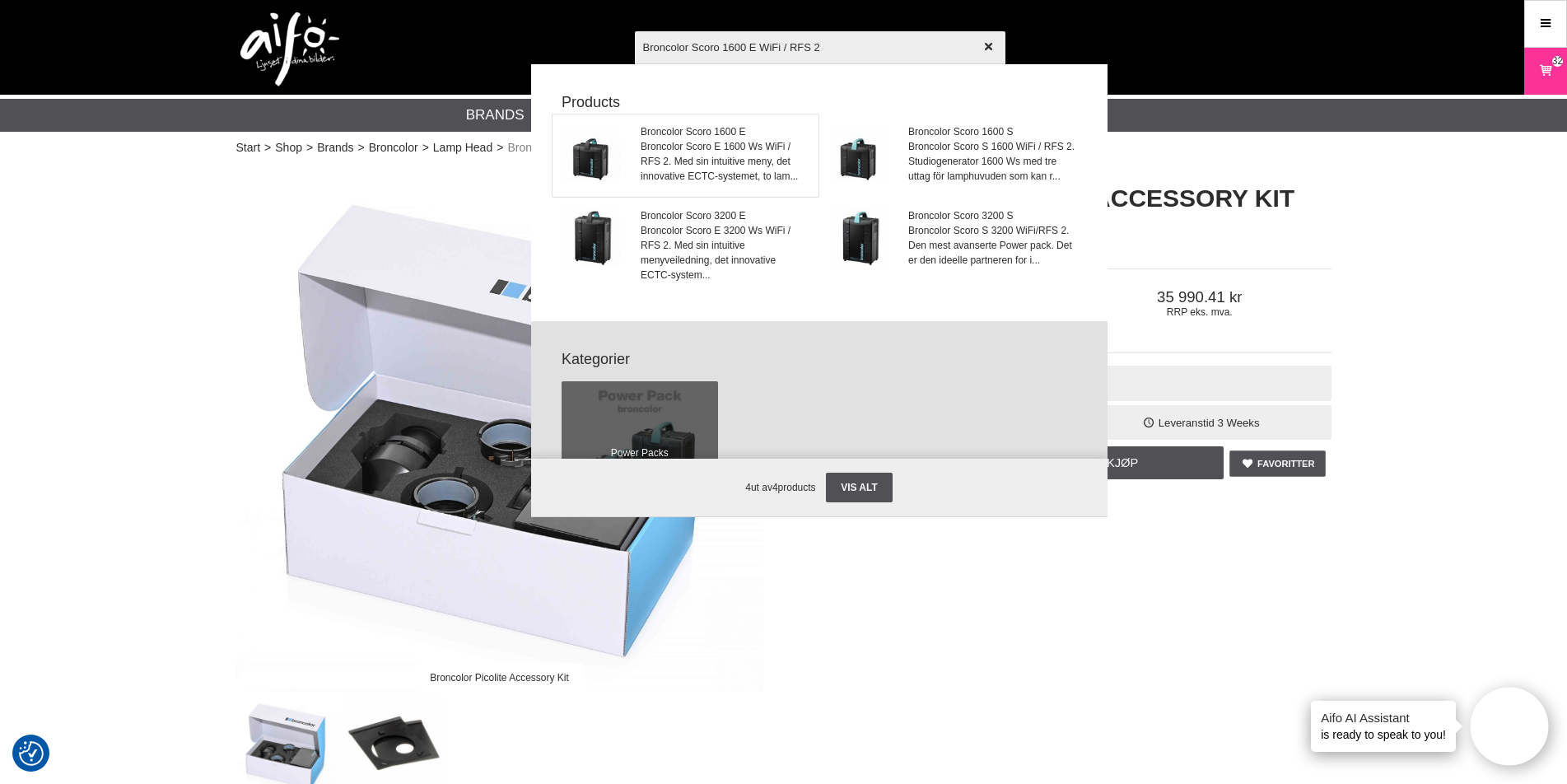
type input "Broncolor Scoro 1600 E WiFi / RFS 2"
click at [708, 132] on span "Broncolor Scoro 1600 E" at bounding box center [724, 132] width 167 height 15
